Goal: Information Seeking & Learning: Learn about a topic

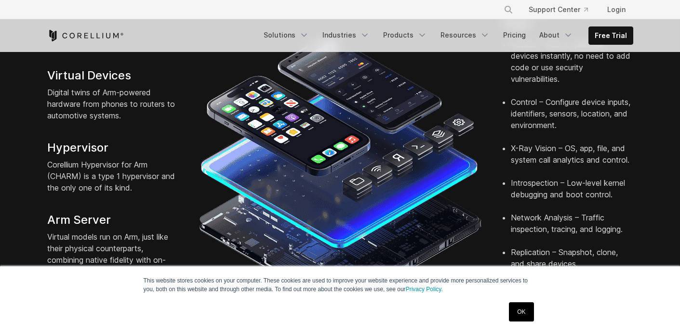
click at [517, 312] on link "OK" at bounding box center [521, 312] width 25 height 19
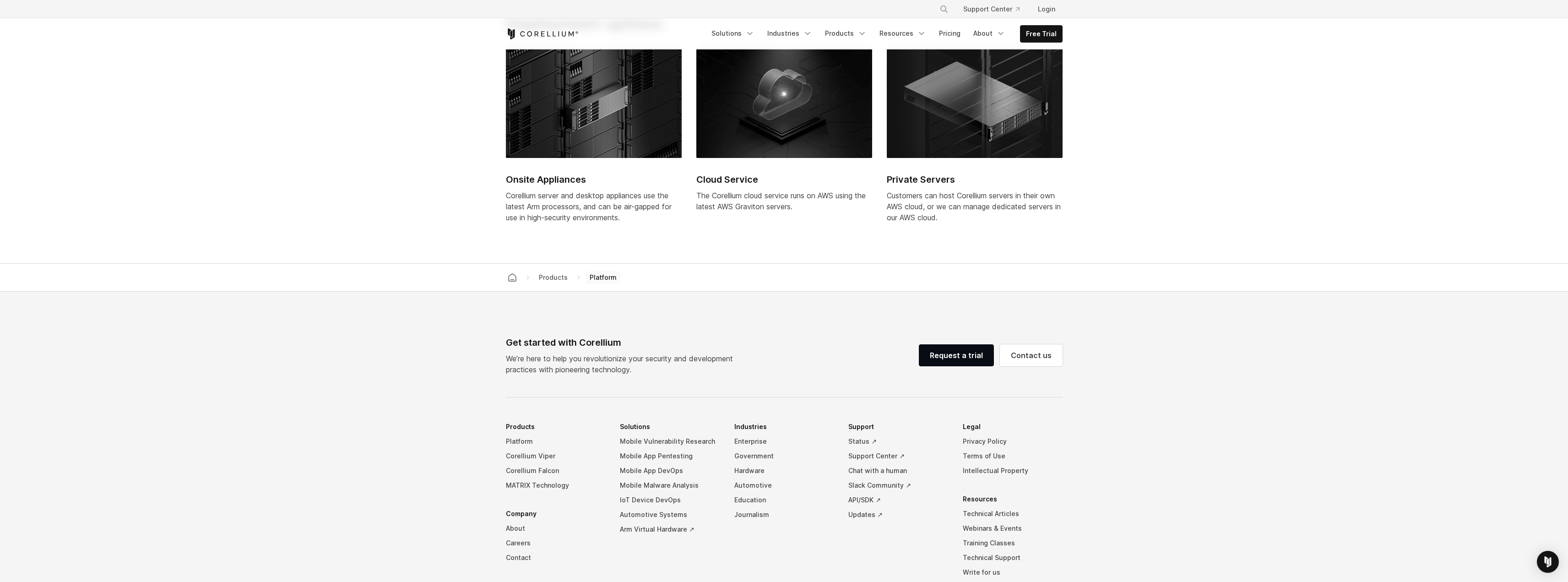
scroll to position [3666, 0]
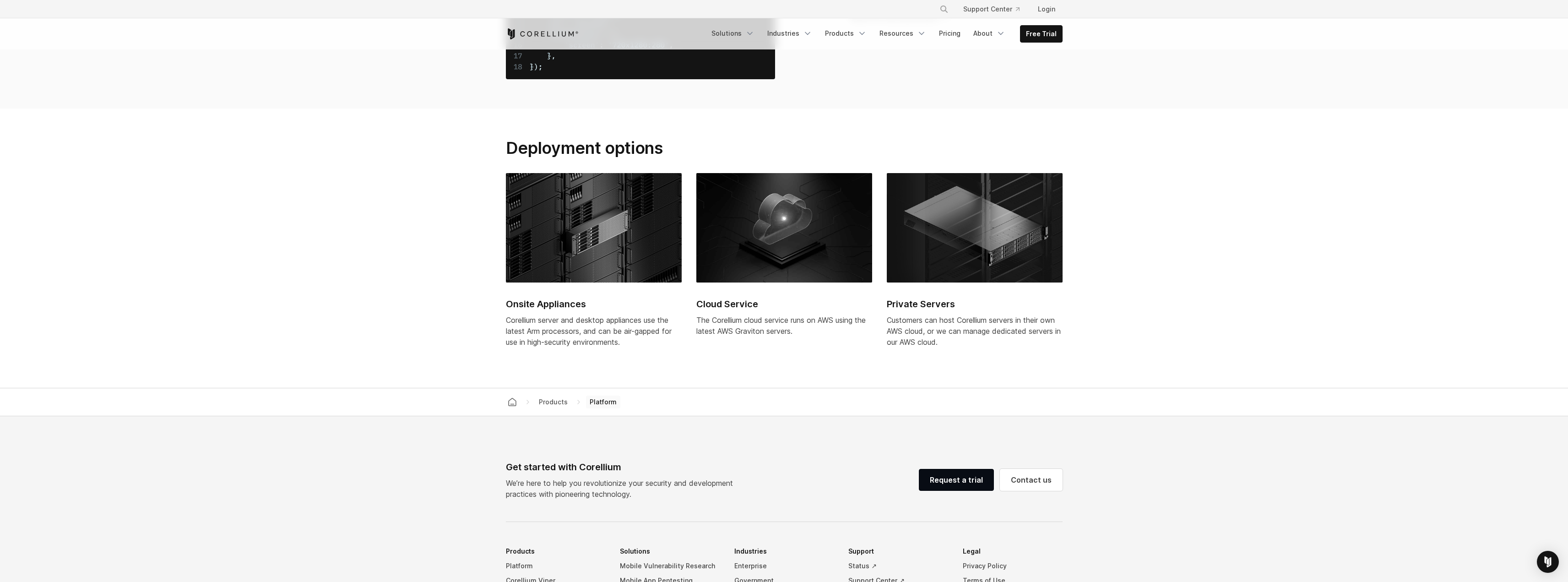
click at [645, 12] on ul "× Search our site... Support Center Login" at bounding box center [999, 9] width 134 height 16
click at [645, 8] on icon "Search" at bounding box center [945, 10] width 8 height 8
click at [645, 10] on input "Search our site..." at bounding box center [897, 9] width 74 height 13
type input "********"
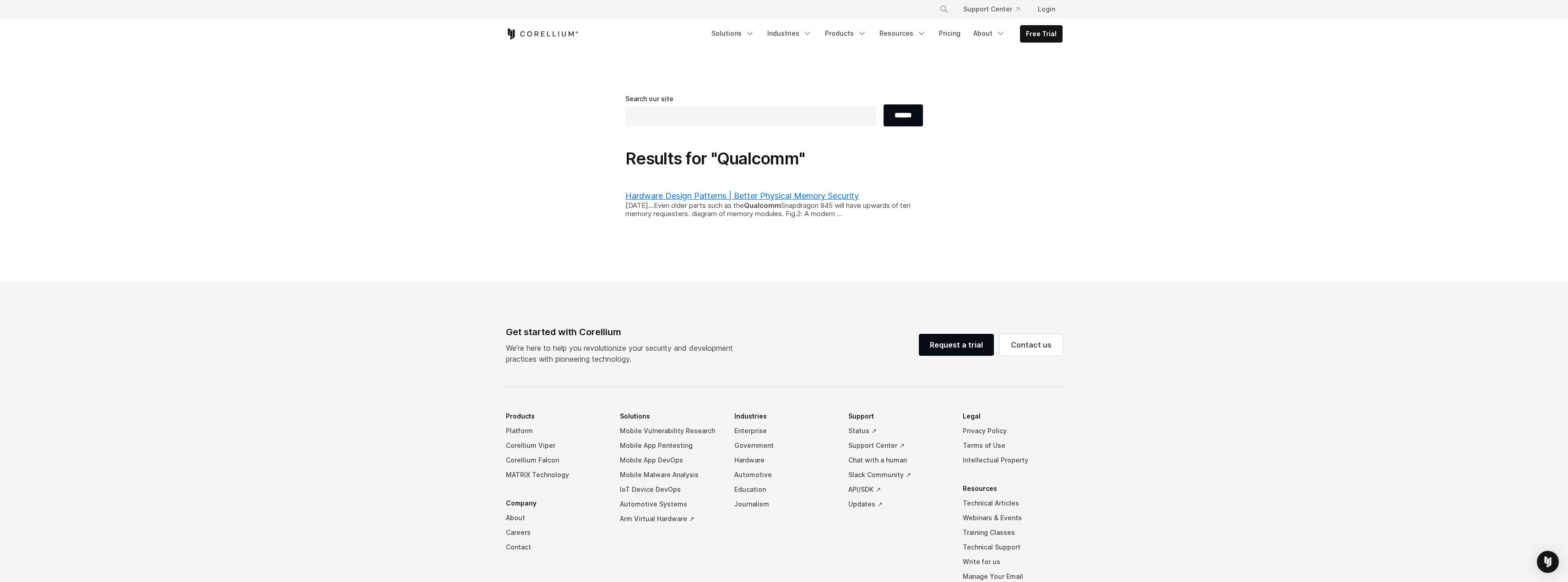
click at [554, 34] on icon "Corellium Home" at bounding box center [542, 34] width 73 height 11
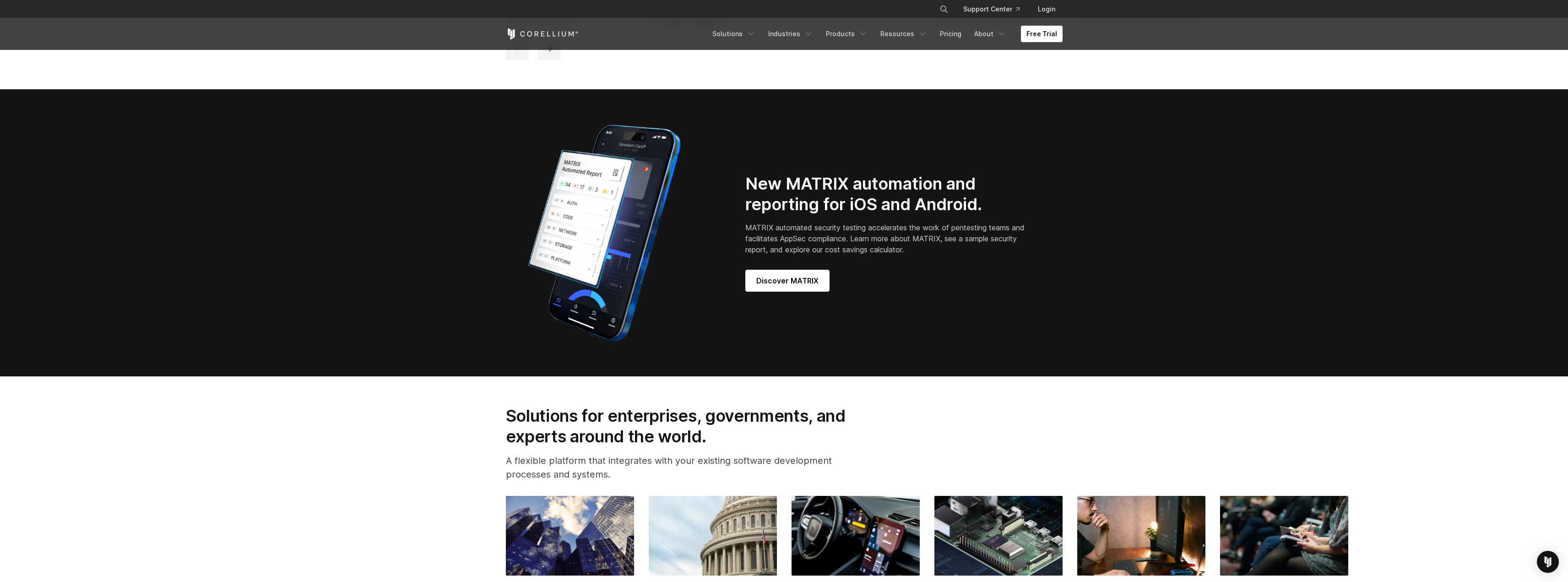
scroll to position [710, 0]
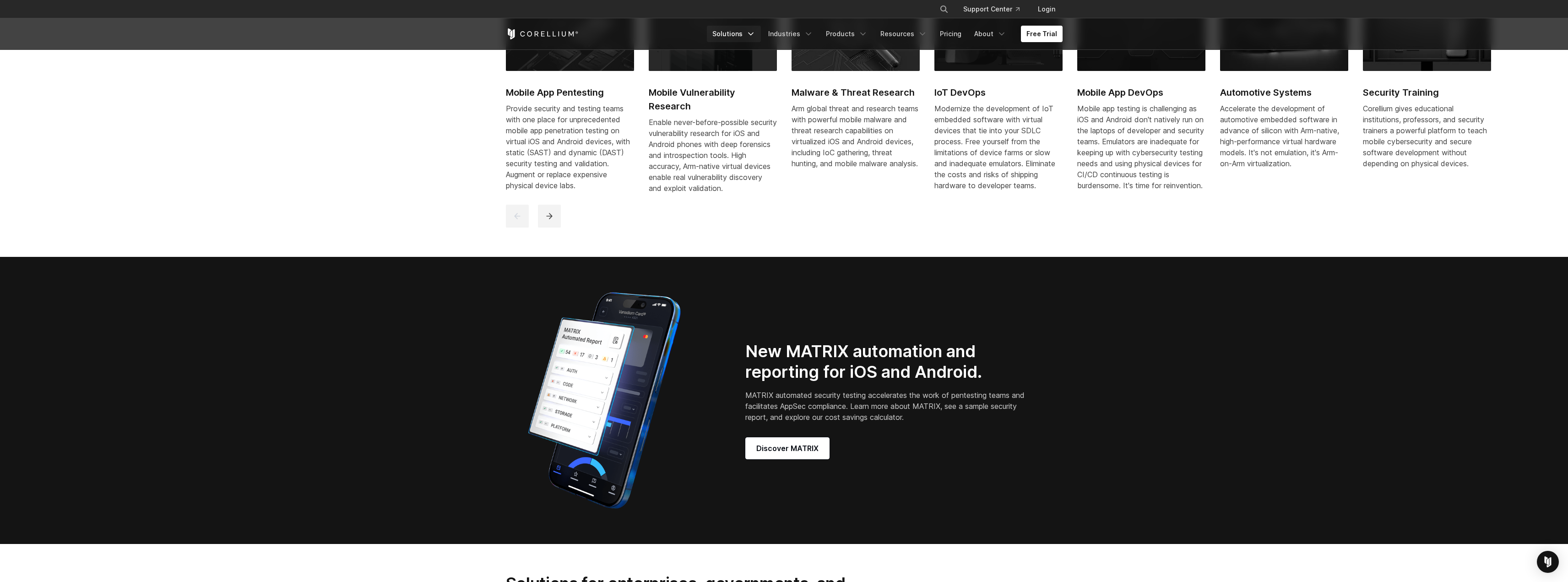
click at [751, 35] on link "Solutions" at bounding box center [734, 33] width 54 height 16
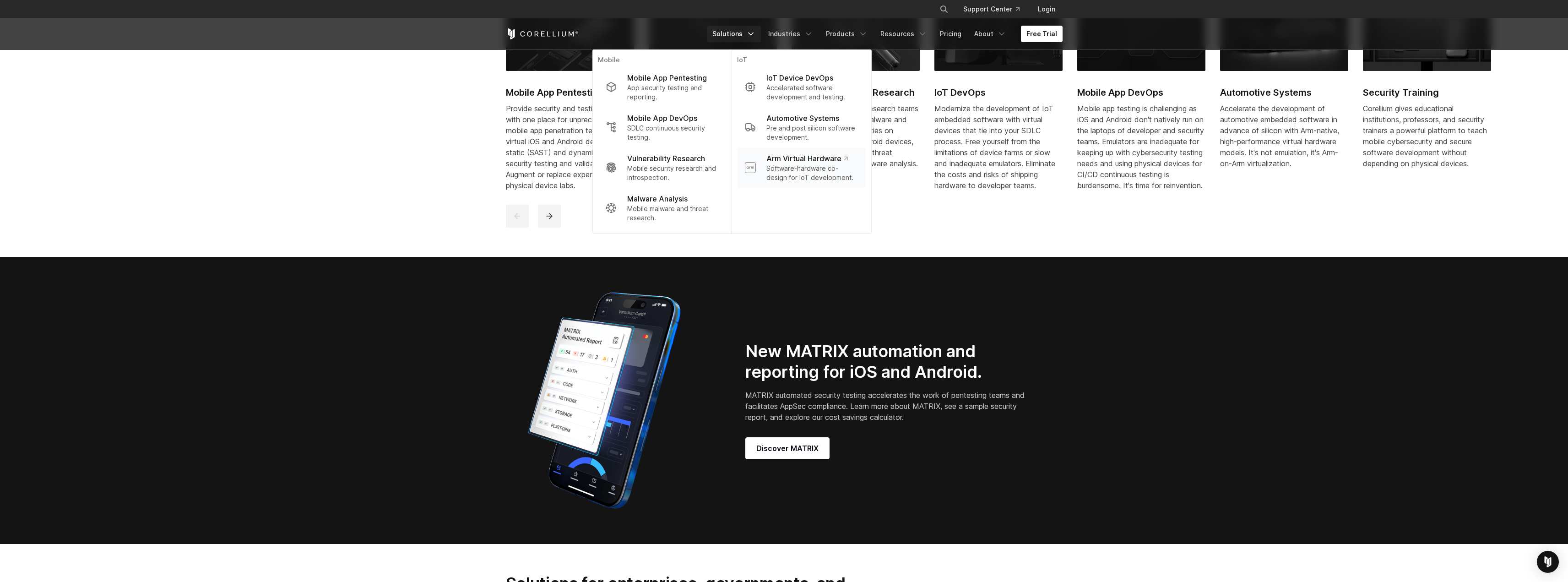
click at [839, 169] on p "Software-hardware co-design for IoT development." at bounding box center [813, 173] width 91 height 18
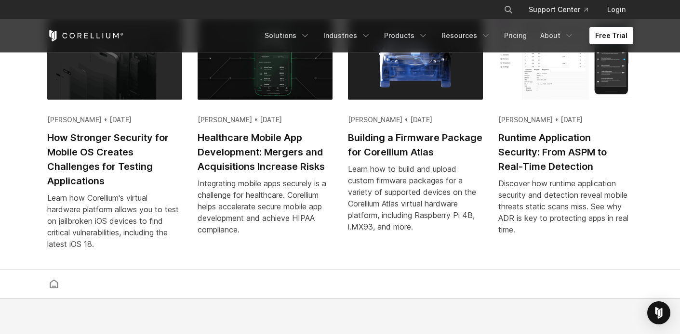
scroll to position [1903, 0]
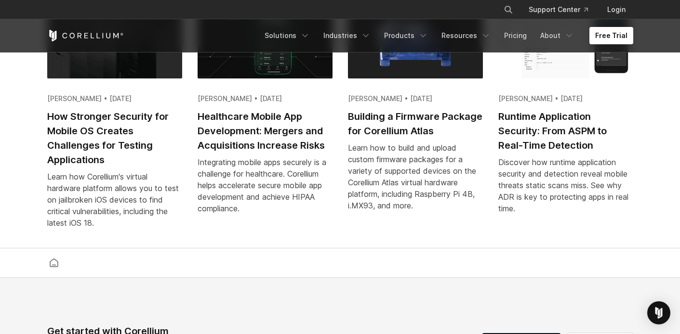
drag, startPoint x: 431, startPoint y: 138, endPoint x: 433, endPoint y: 145, distance: 7.2
click at [433, 138] on h2 "Building a Firmware Package for Corellium Atlas" at bounding box center [415, 123] width 135 height 29
click at [431, 137] on h2 "Building a Firmware Package for Corellium Atlas" at bounding box center [415, 123] width 135 height 29
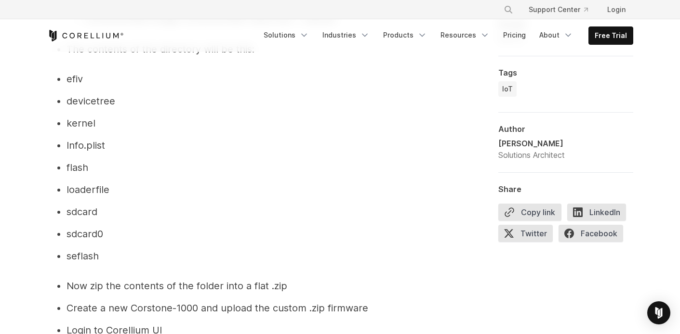
scroll to position [5445, 0]
